Goal: Task Accomplishment & Management: Complete application form

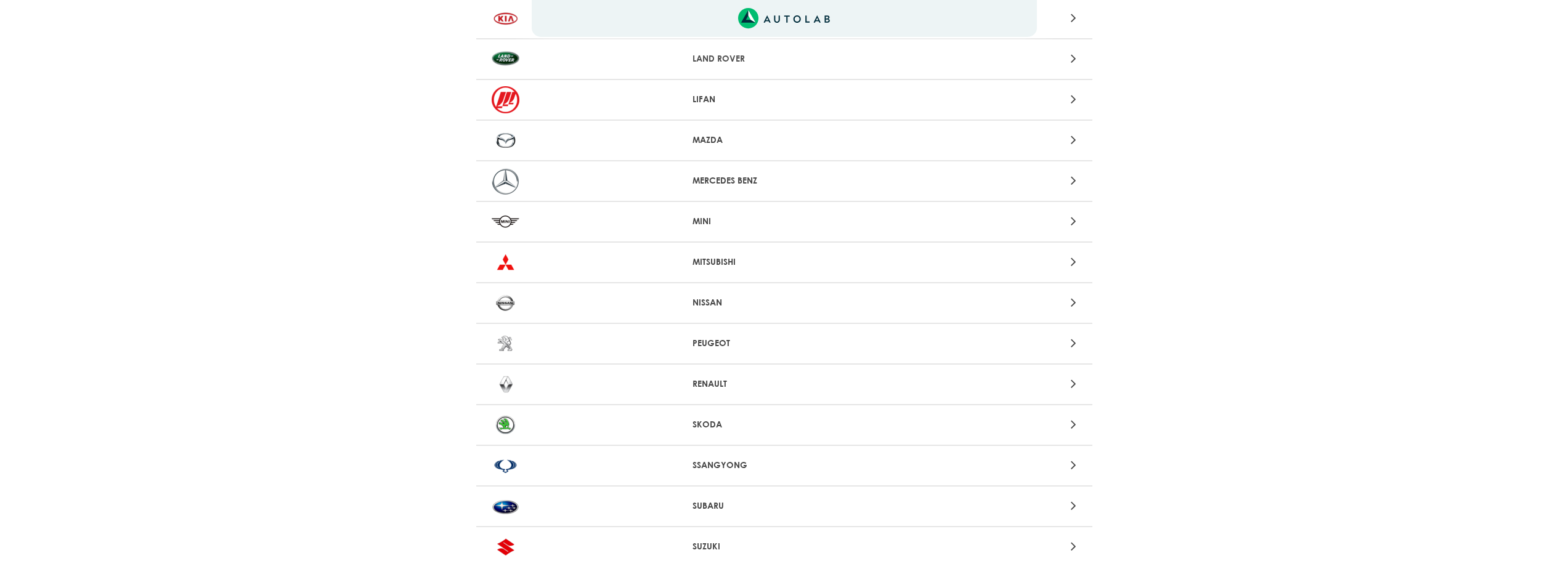
scroll to position [924, 0]
click at [710, 261] on p "MITSUBISHI" at bounding box center [784, 261] width 183 height 13
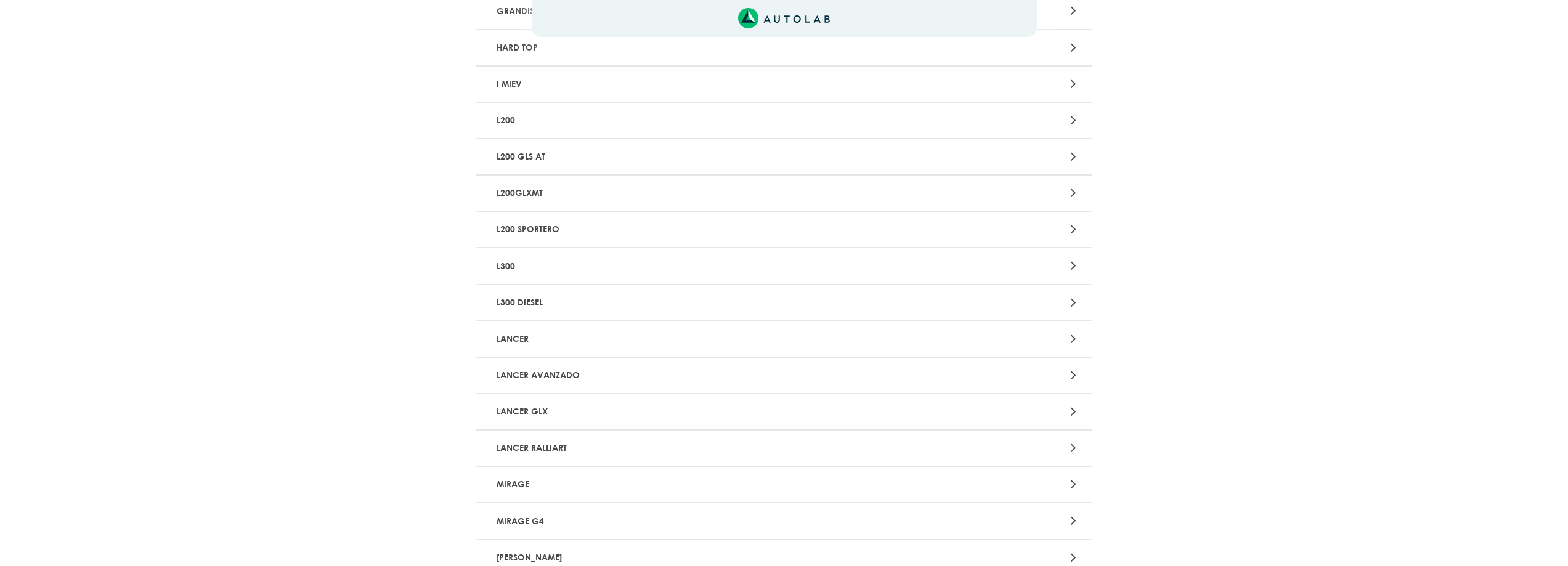
scroll to position [370, 0]
click at [511, 334] on p "LANCER" at bounding box center [683, 337] width 384 height 23
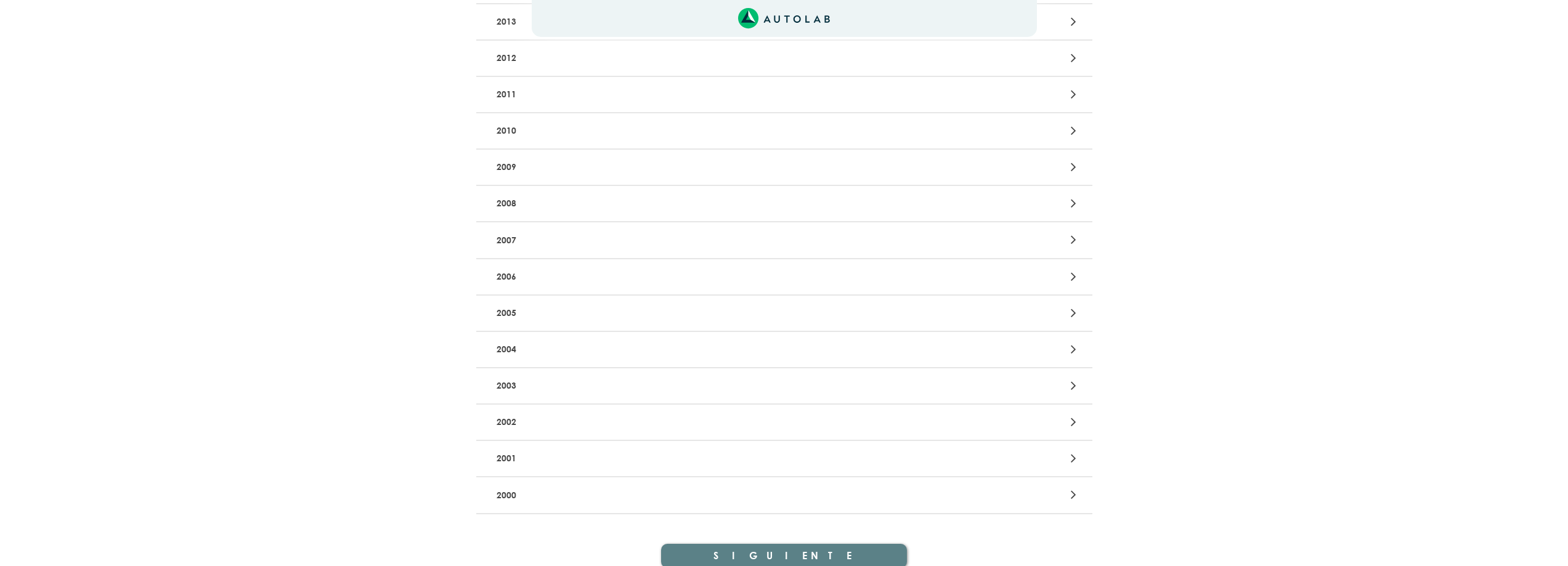
scroll to position [478, 0]
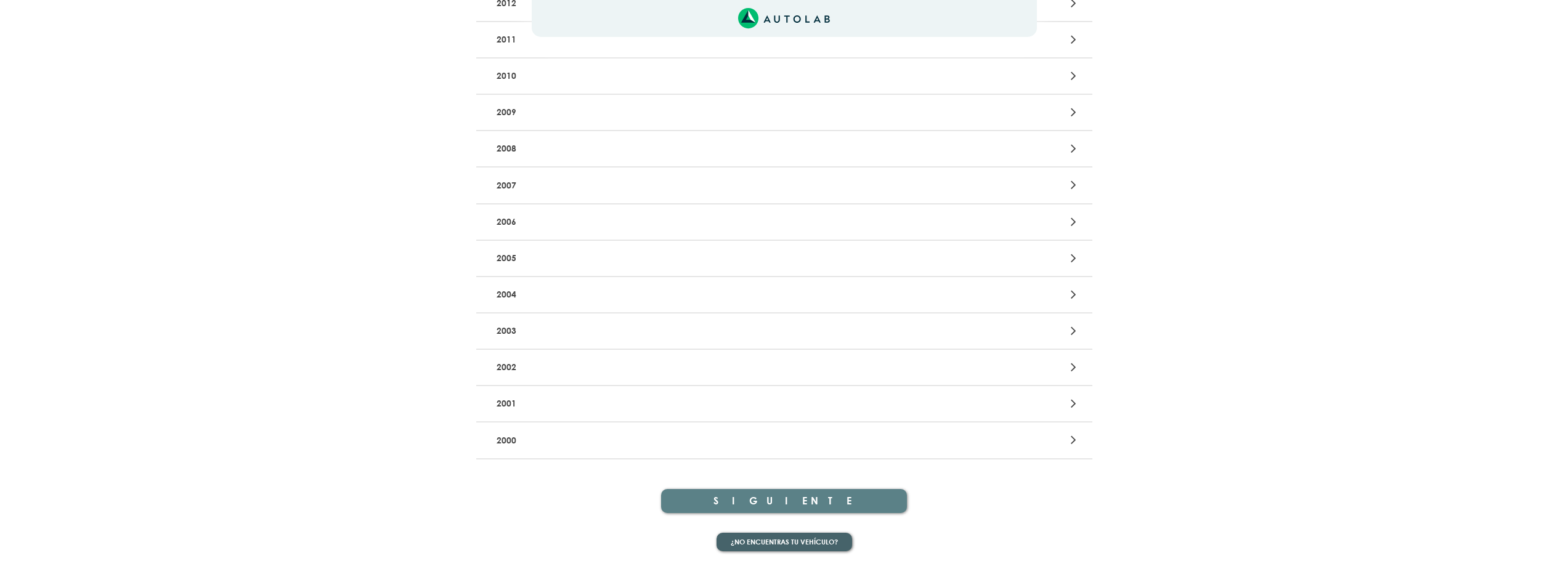
click at [794, 538] on button "¿No encuentras tu vehículo?" at bounding box center [784, 542] width 136 height 19
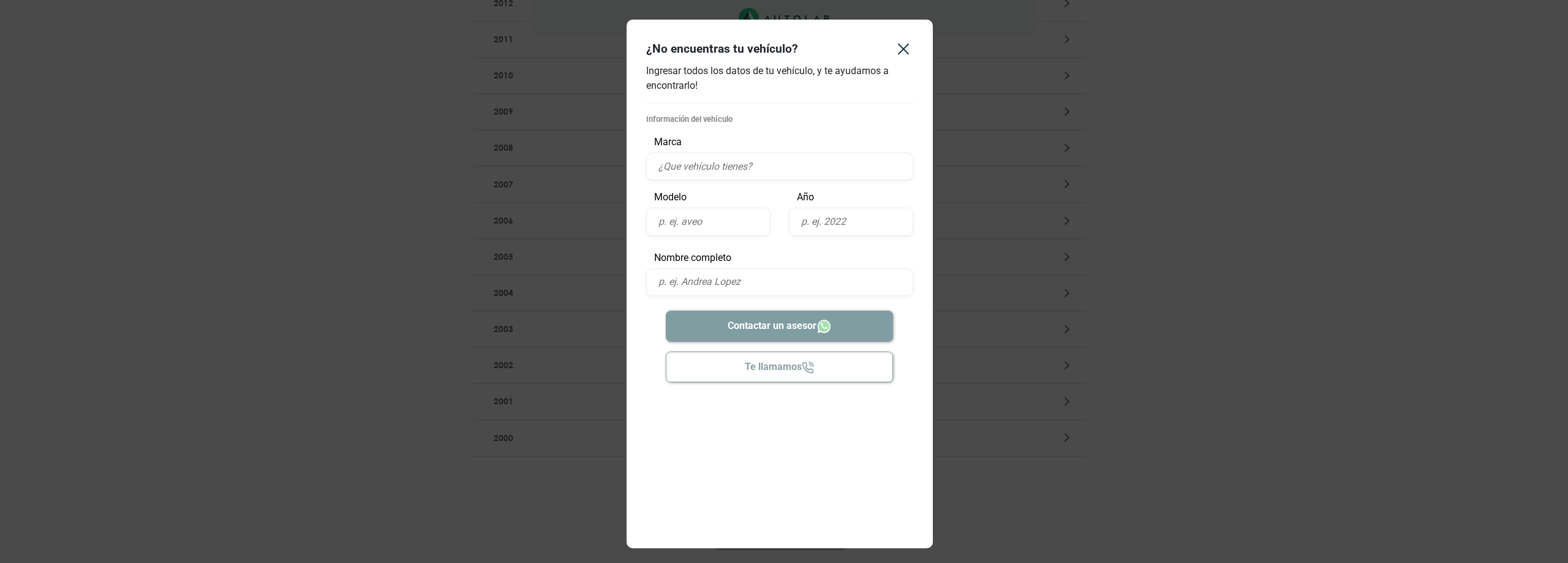
click at [699, 172] on input "text" at bounding box center [780, 165] width 267 height 27
type input "mitsubishi"
click at [675, 218] on input "text" at bounding box center [708, 221] width 124 height 27
type input "lancer gli"
click at [826, 222] on input "text" at bounding box center [851, 221] width 124 height 27
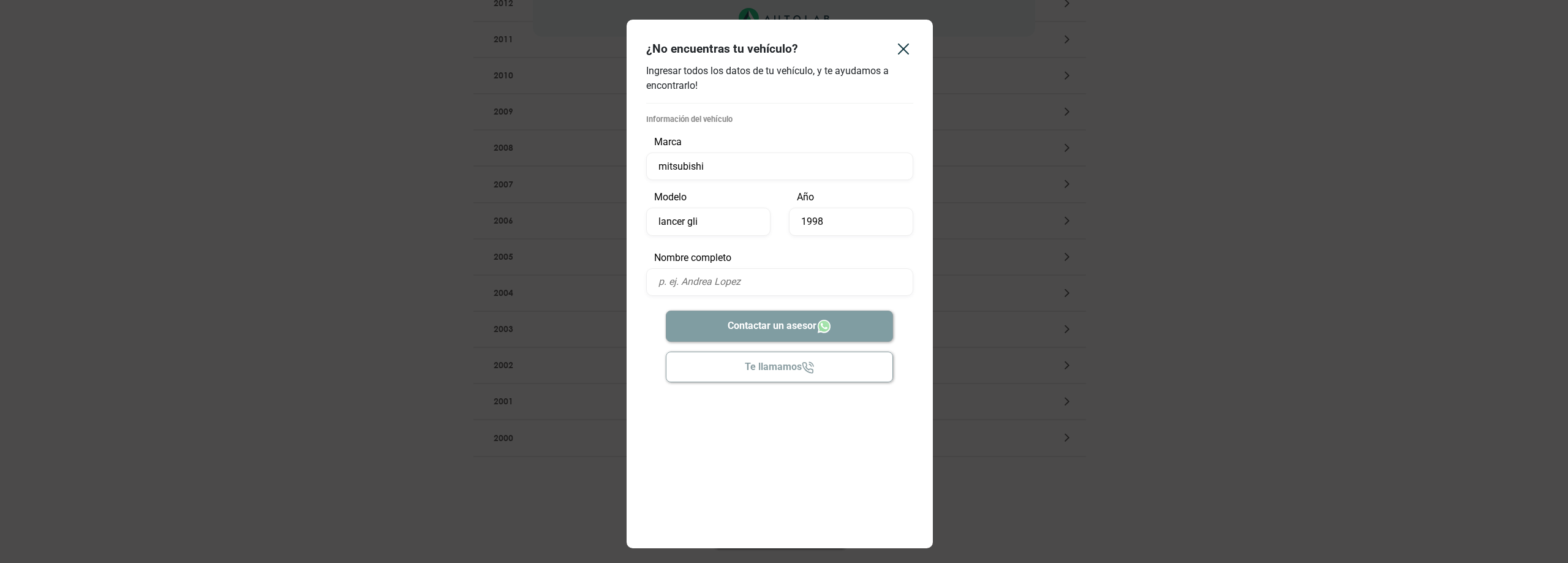
type input "1998"
click at [676, 285] on input "text" at bounding box center [780, 282] width 267 height 27
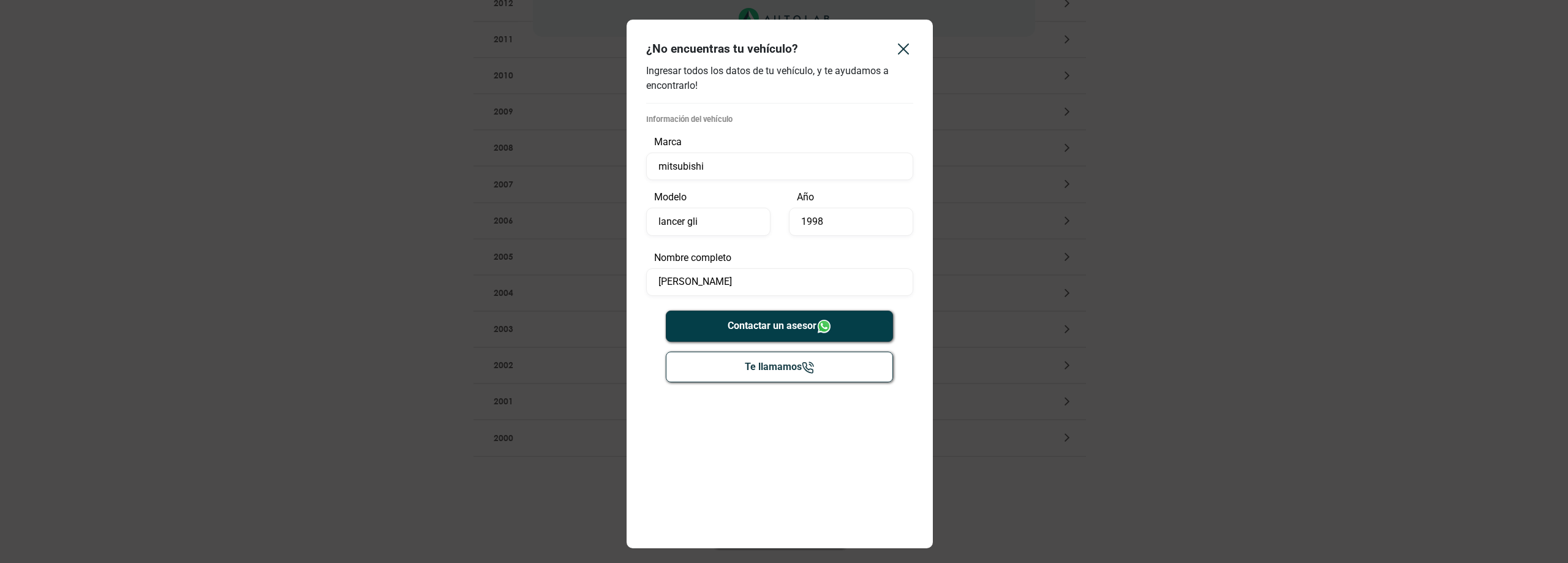
drag, startPoint x: 827, startPoint y: 282, endPoint x: 762, endPoint y: 285, distance: 65.1
click at [762, 285] on input "[PERSON_NAME]" at bounding box center [780, 282] width 267 height 27
drag, startPoint x: 730, startPoint y: 276, endPoint x: 683, endPoint y: 282, distance: 47.4
click at [683, 282] on input "[PERSON_NAME]" at bounding box center [780, 282] width 267 height 27
type input "[PERSON_NAME]"
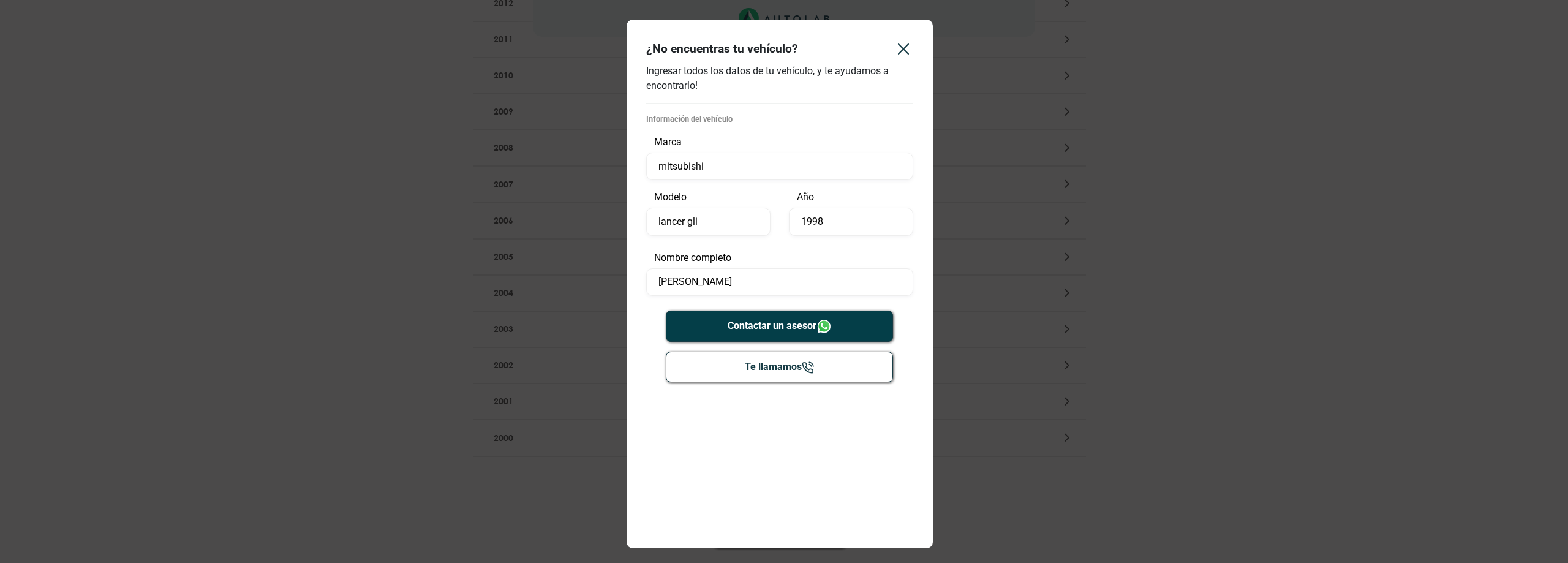
click at [906, 53] on icon "Close" at bounding box center [903, 49] width 9 height 9
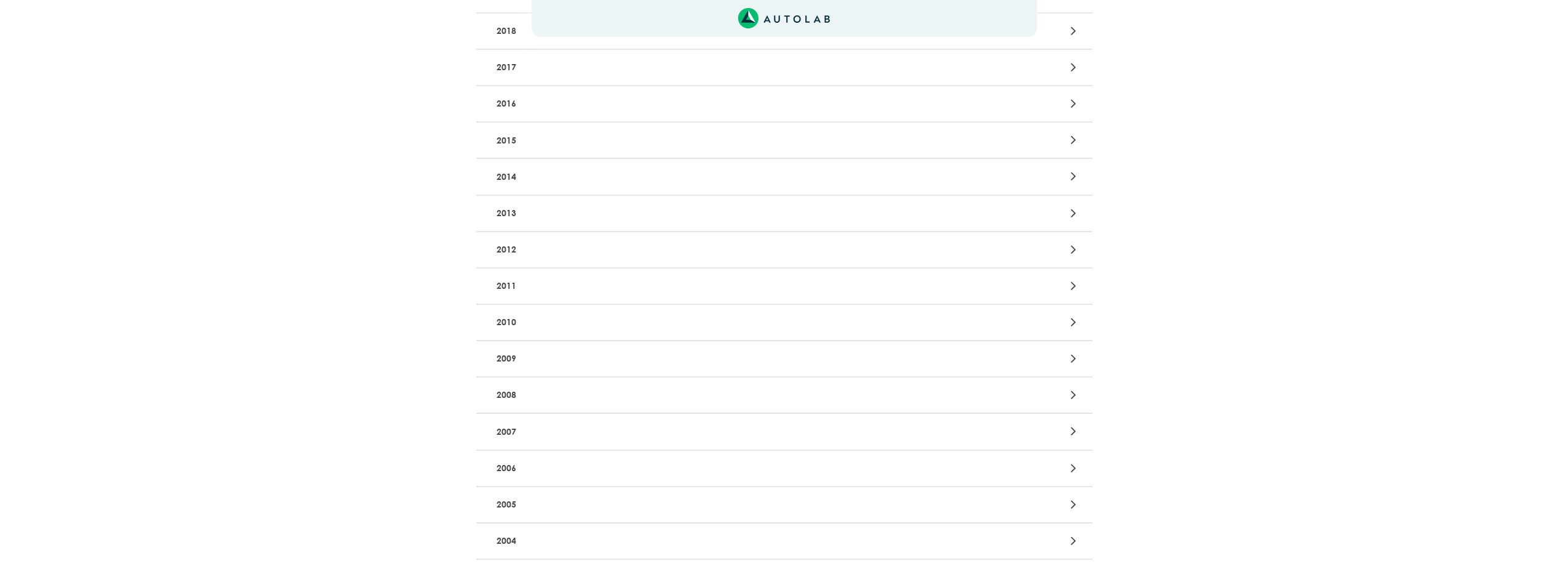
scroll to position [0, 0]
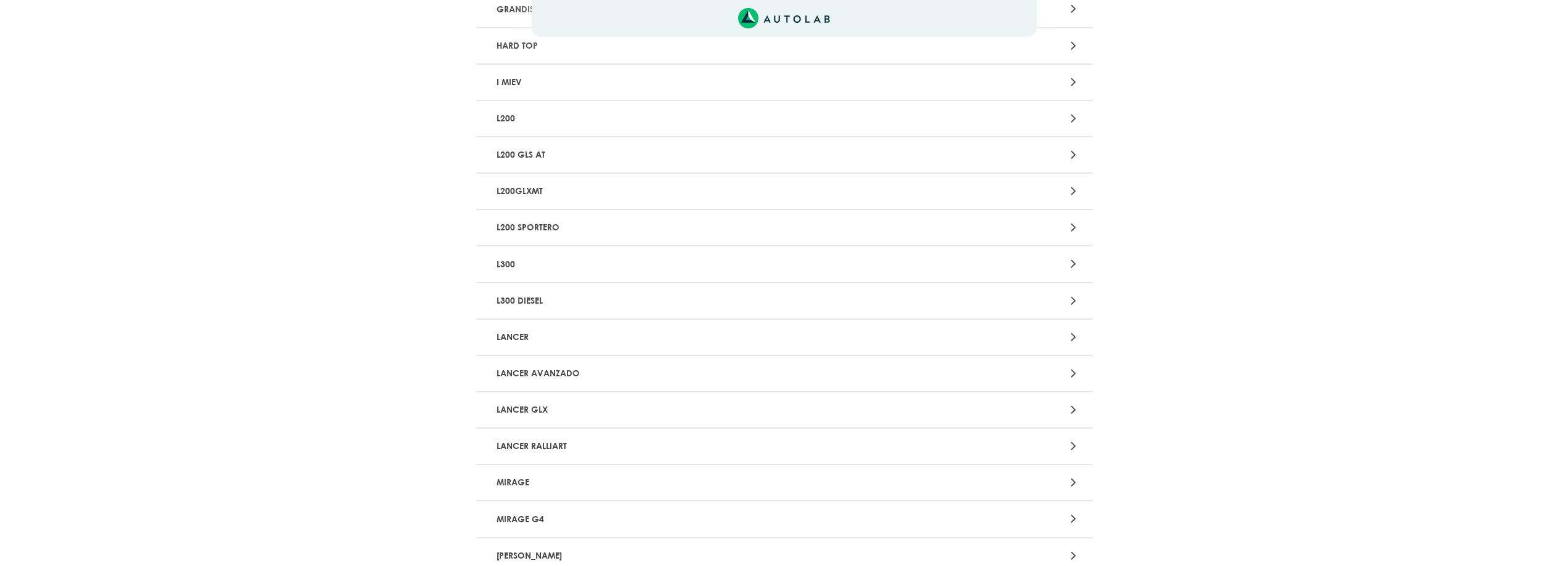
scroll to position [924, 0]
